Goal: Information Seeking & Learning: Learn about a topic

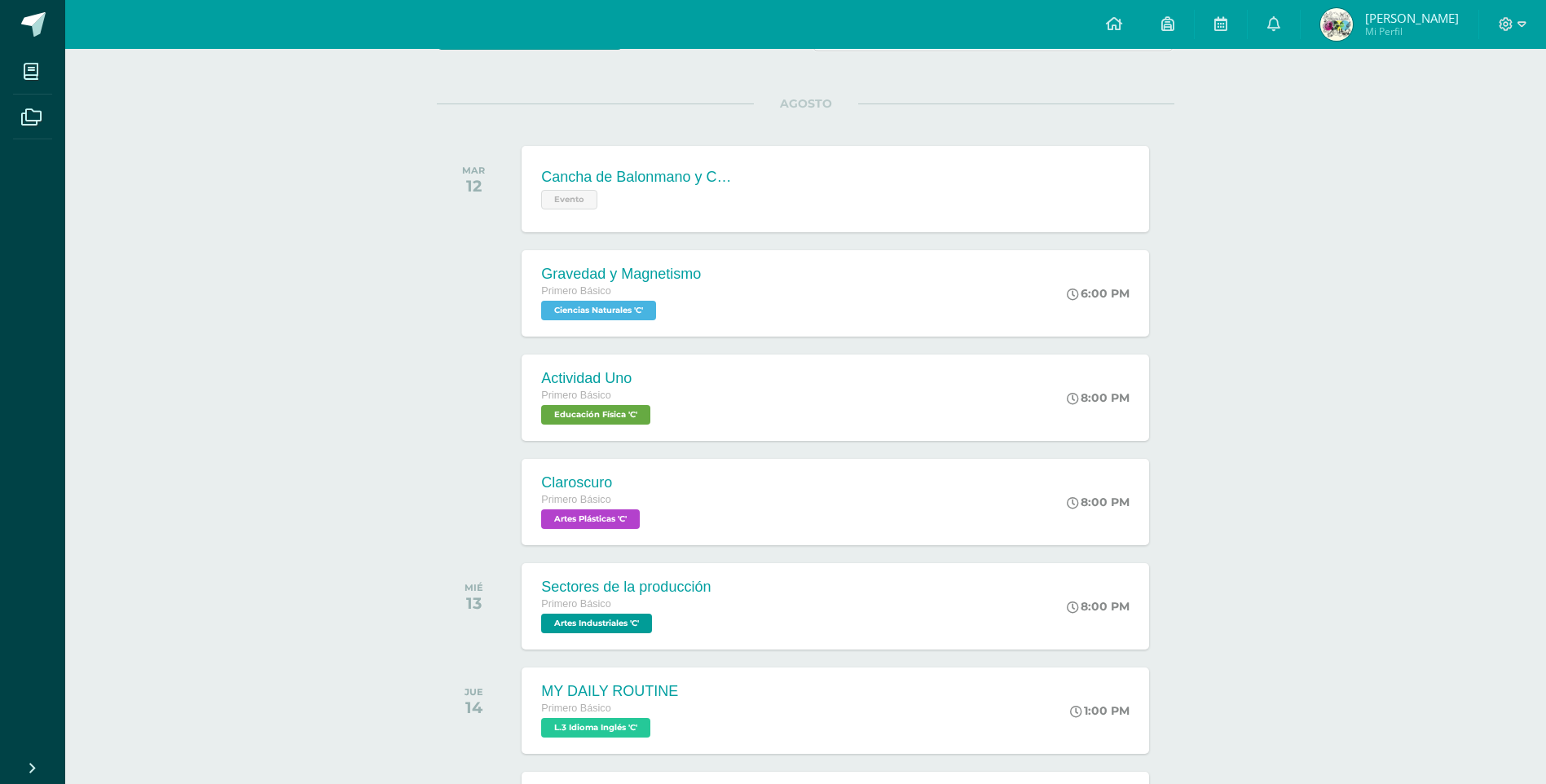
scroll to position [136, 0]
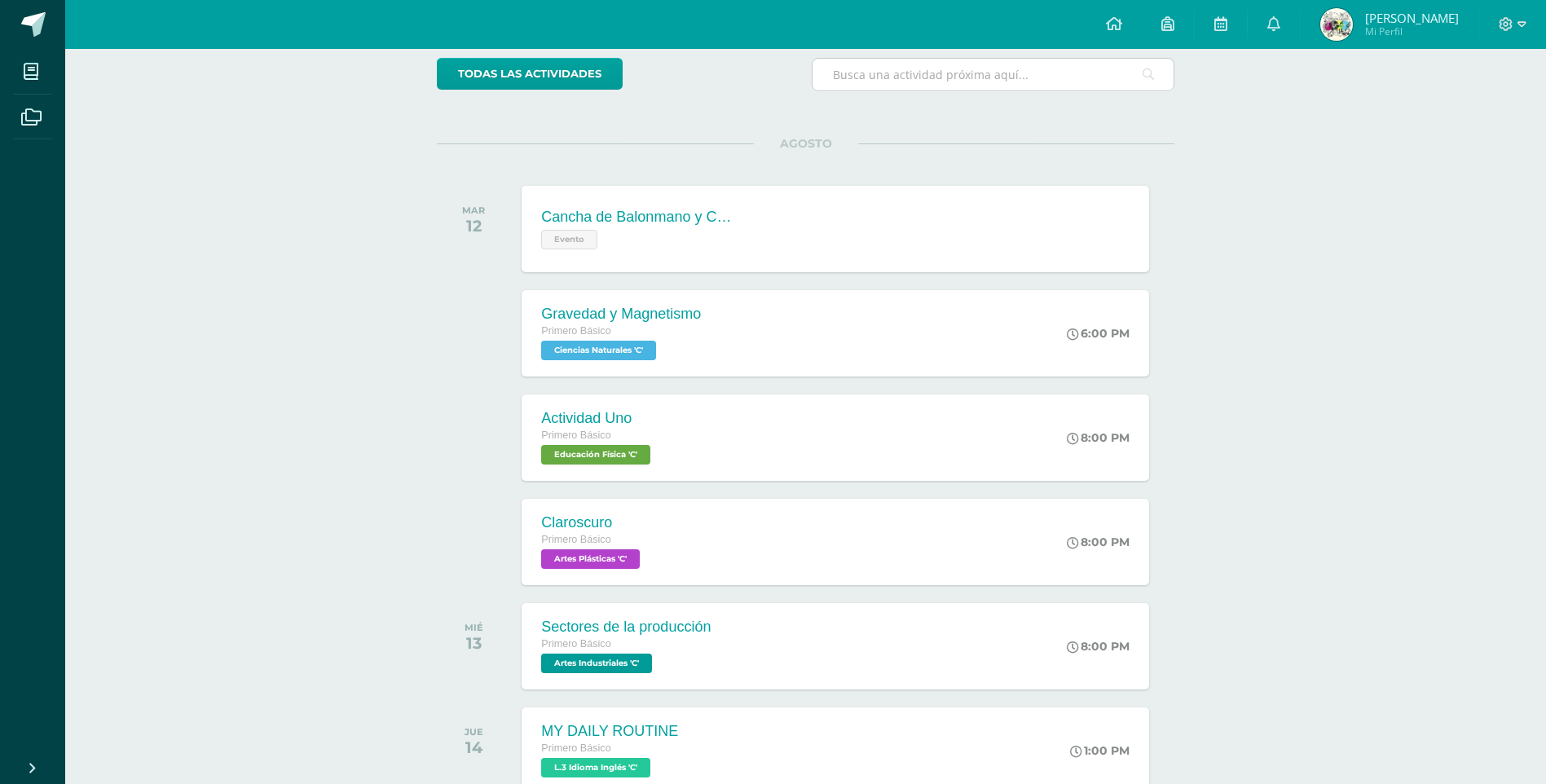
click at [962, 75] on input "text" at bounding box center [993, 74] width 361 height 32
click at [1247, 18] on link at bounding box center [1221, 24] width 53 height 49
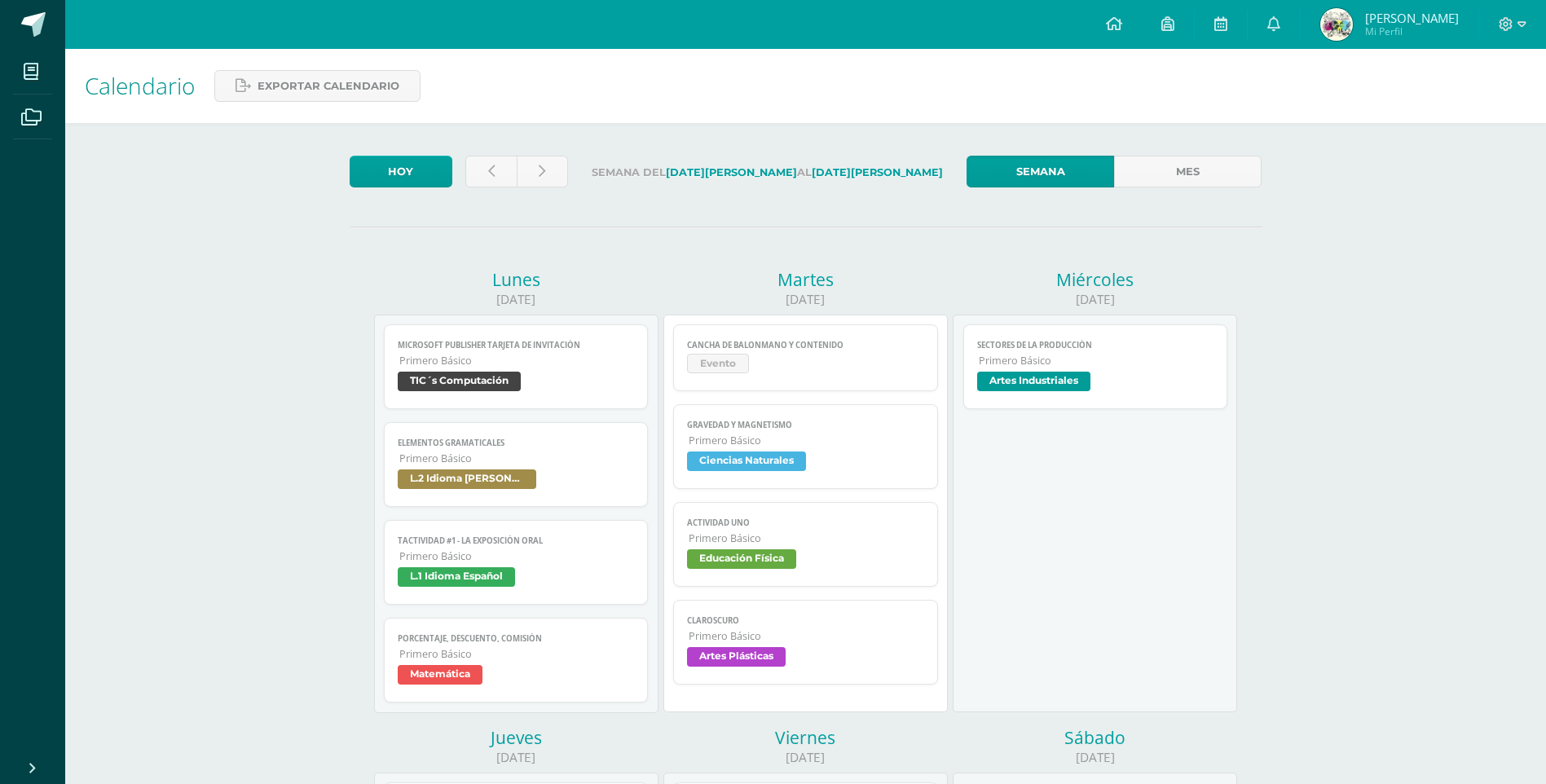
click at [564, 468] on link "Elementos gramaticales Primero Básico L.2 Idioma [PERSON_NAME]" at bounding box center [516, 464] width 265 height 84
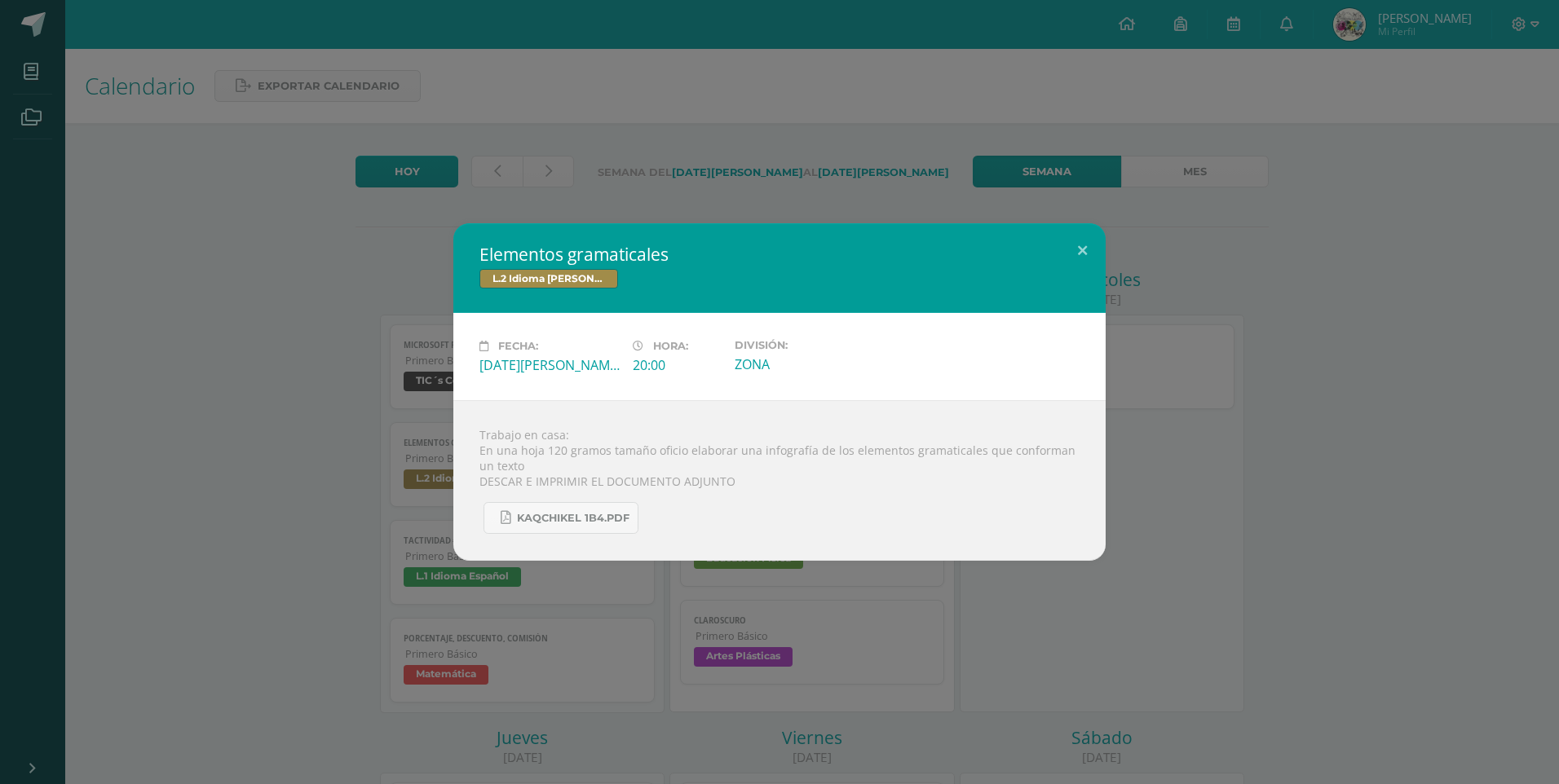
click at [821, 115] on div "Elementos gramaticales L.2 Idioma [PERSON_NAME] Fecha: [DATE][PERSON_NAME] Hora…" at bounding box center [779, 392] width 1559 height 784
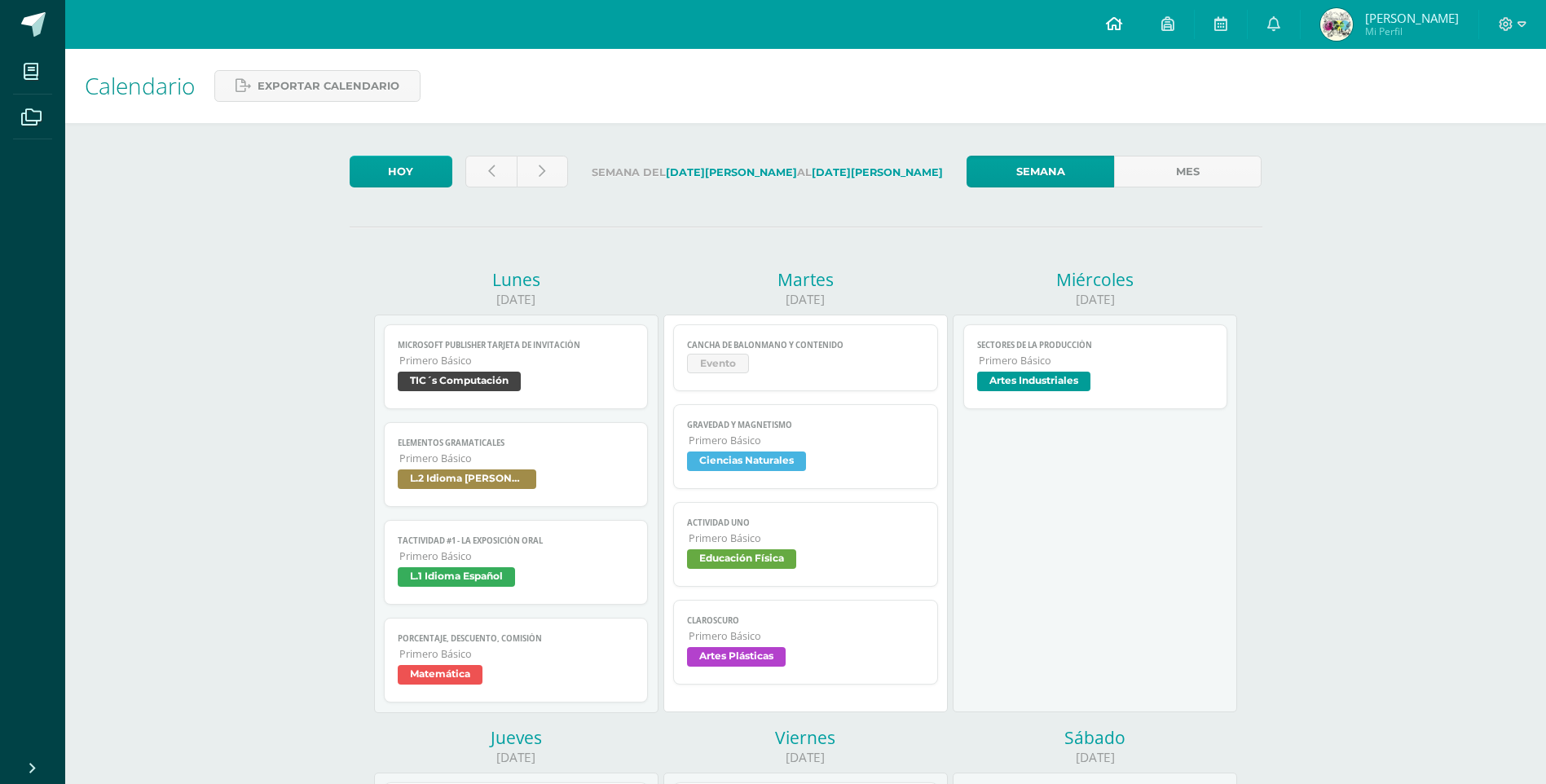
click at [1122, 28] on icon at bounding box center [1114, 23] width 16 height 15
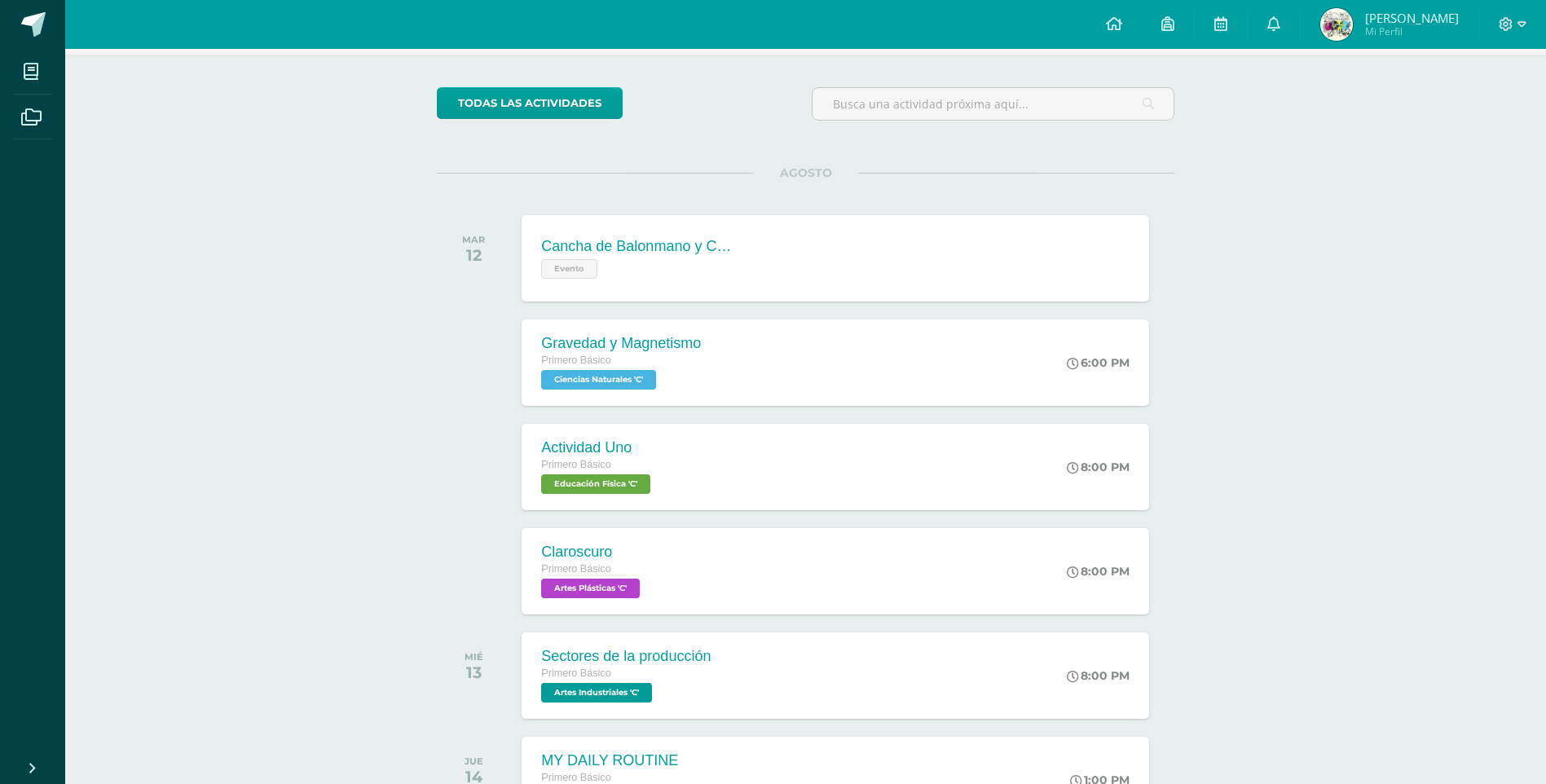
scroll to position [109, 0]
click at [596, 326] on div "Gravedad y Magnetismo Primero Básico Ciencias Naturales 'C'" at bounding box center [620, 360] width 201 height 87
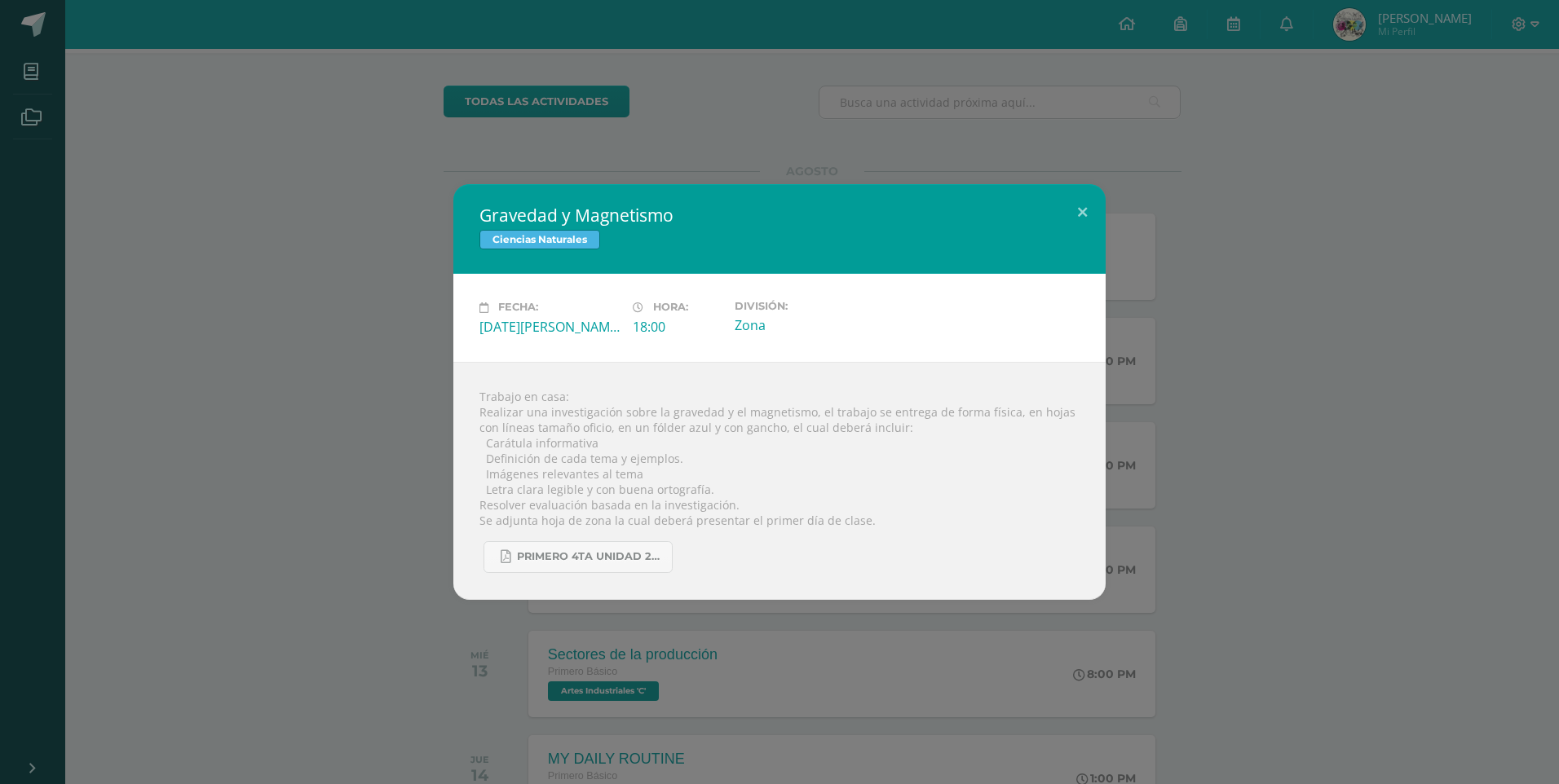
click at [405, 288] on div "Gravedad y Magnetismo Ciencias Naturales Fecha: Martes 12 de Agosto Hora: 18:00…" at bounding box center [779, 391] width 1545 height 414
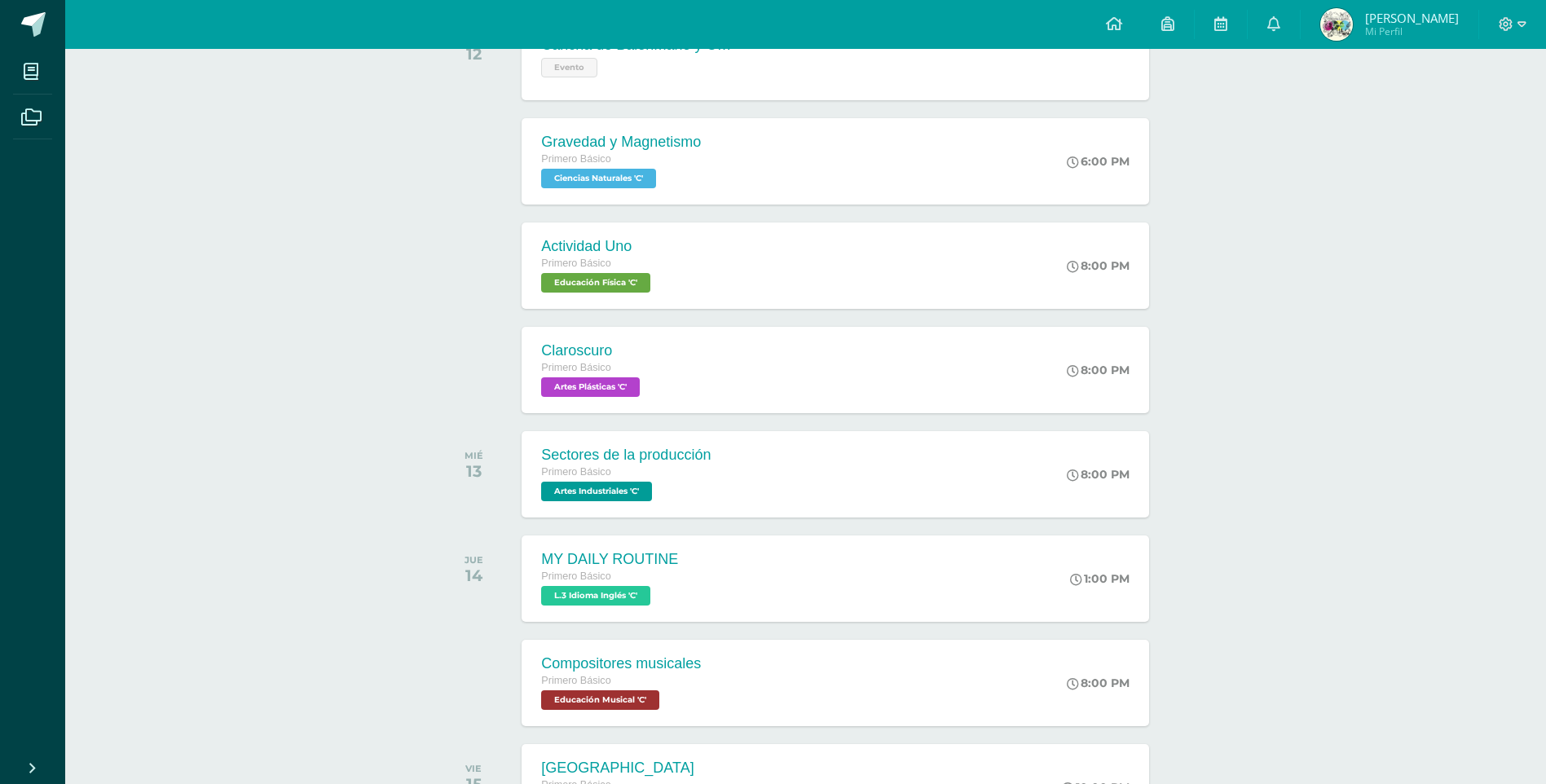
scroll to position [793, 0]
